Goal: Check status: Check status

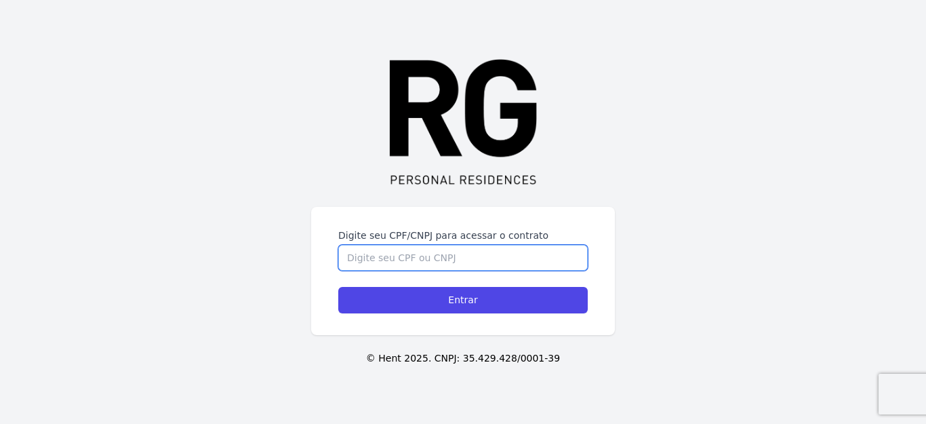
click at [368, 254] on input "Digite seu CPF/CNPJ para acessar o contrato" at bounding box center [462, 258] width 249 height 26
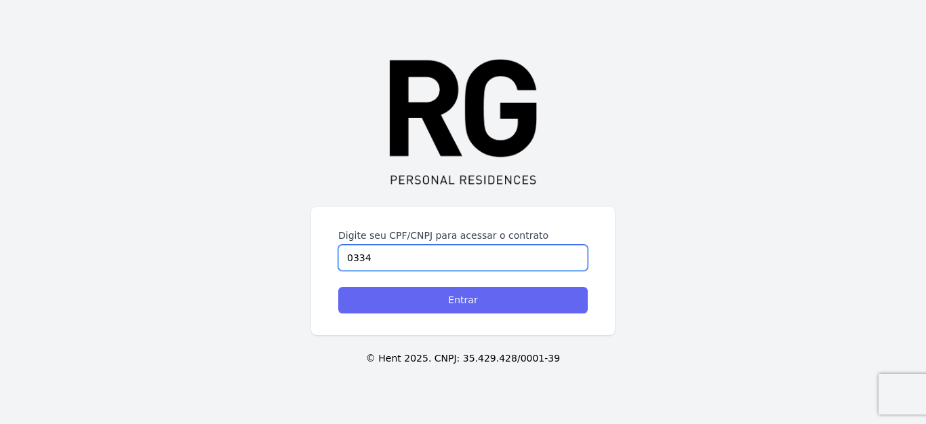
type input "0334"
click at [453, 294] on input "Entrar" at bounding box center [462, 300] width 249 height 26
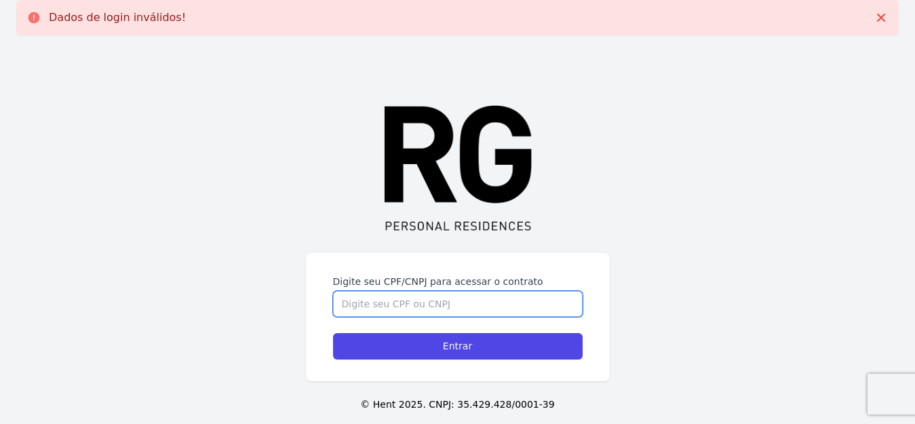
click at [365, 308] on input "Digite seu CPF/CNPJ para acessar o contrato" at bounding box center [457, 304] width 249 height 26
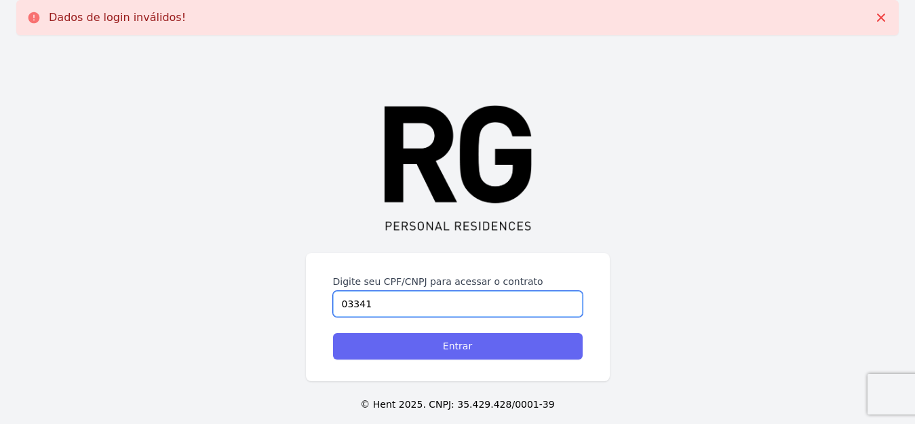
type input "03341"
click at [445, 344] on input "Entrar" at bounding box center [457, 346] width 249 height 26
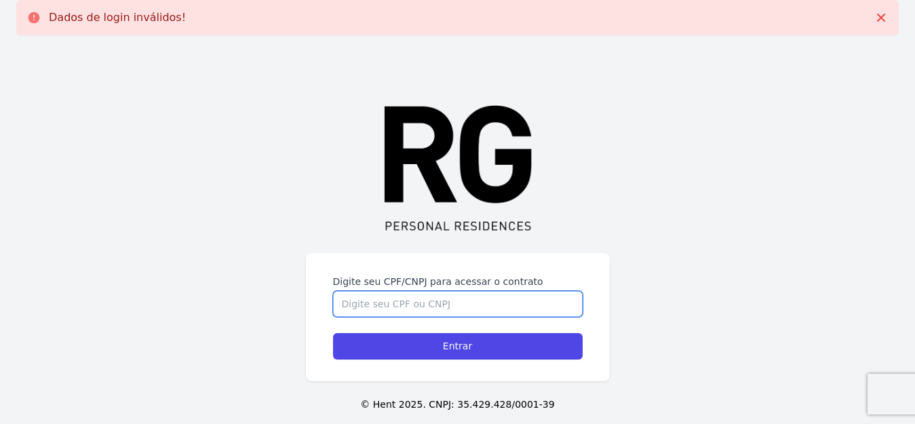
click at [363, 306] on input "Digite seu CPF/CNPJ para acessar o contrato" at bounding box center [457, 304] width 249 height 26
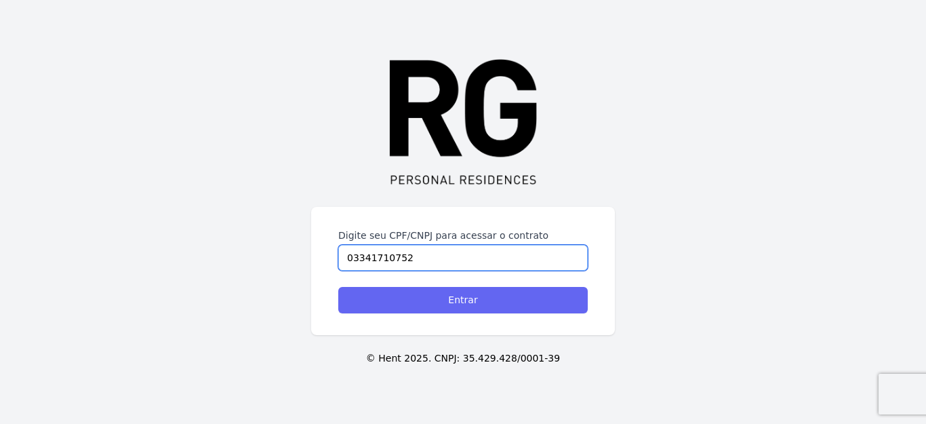
type input "03341710752"
click at [462, 296] on input "Entrar" at bounding box center [462, 300] width 249 height 26
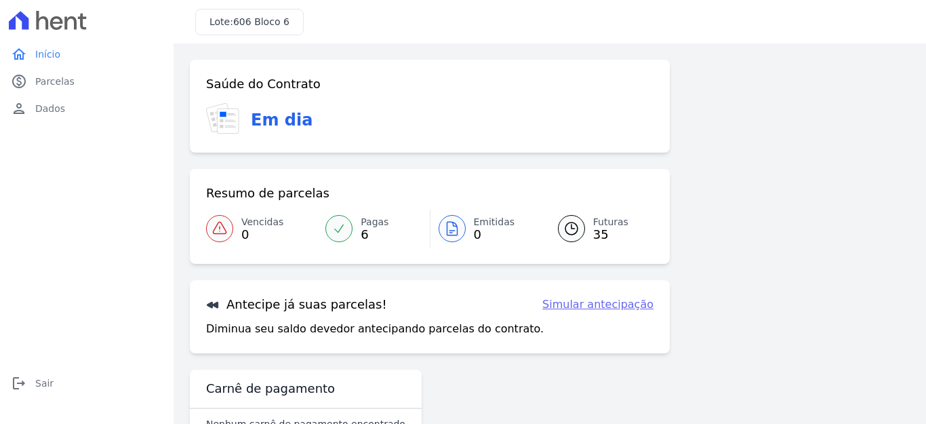
scroll to position [42, 0]
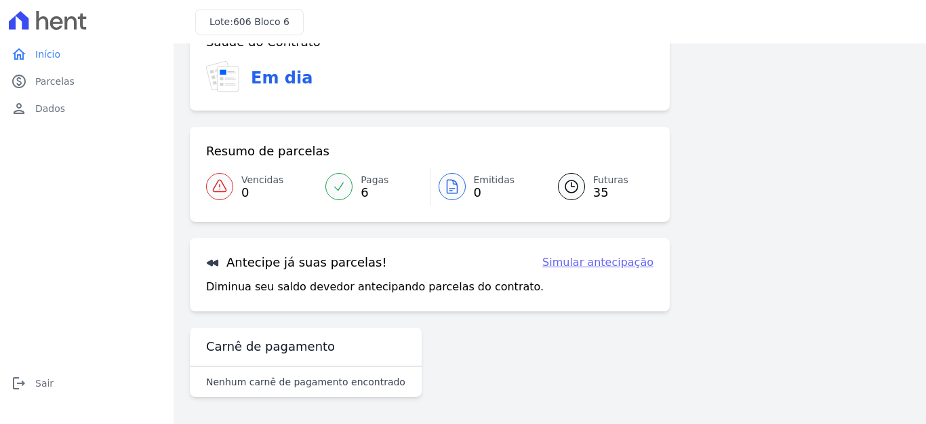
click at [364, 180] on span "Pagas" at bounding box center [375, 180] width 28 height 14
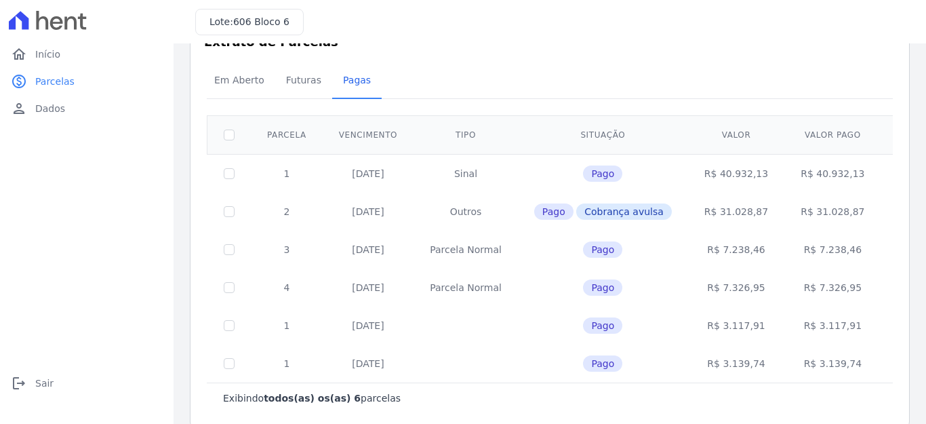
scroll to position [61, 0]
